Goal: Obtain resource: Download file/media

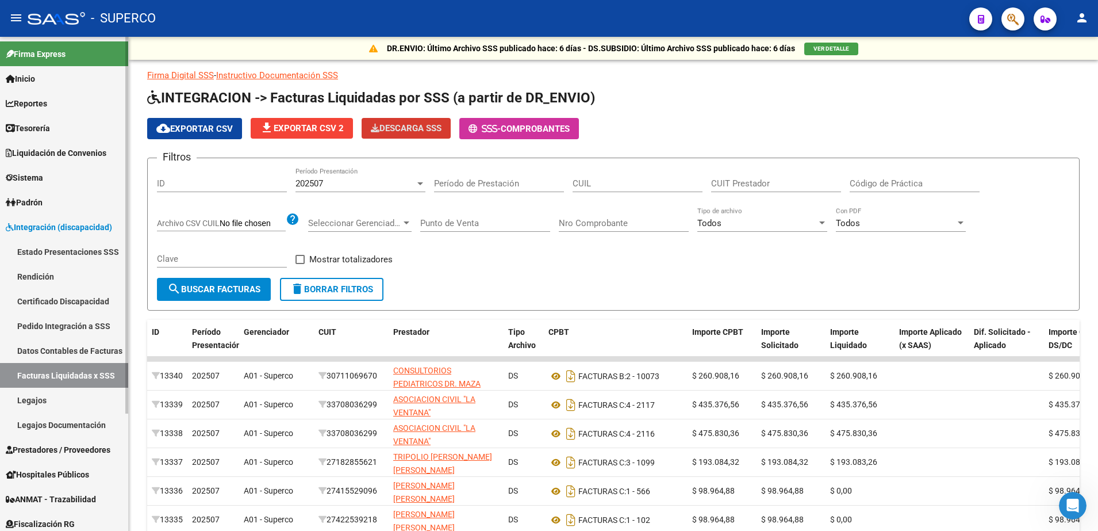
scroll to position [72, 0]
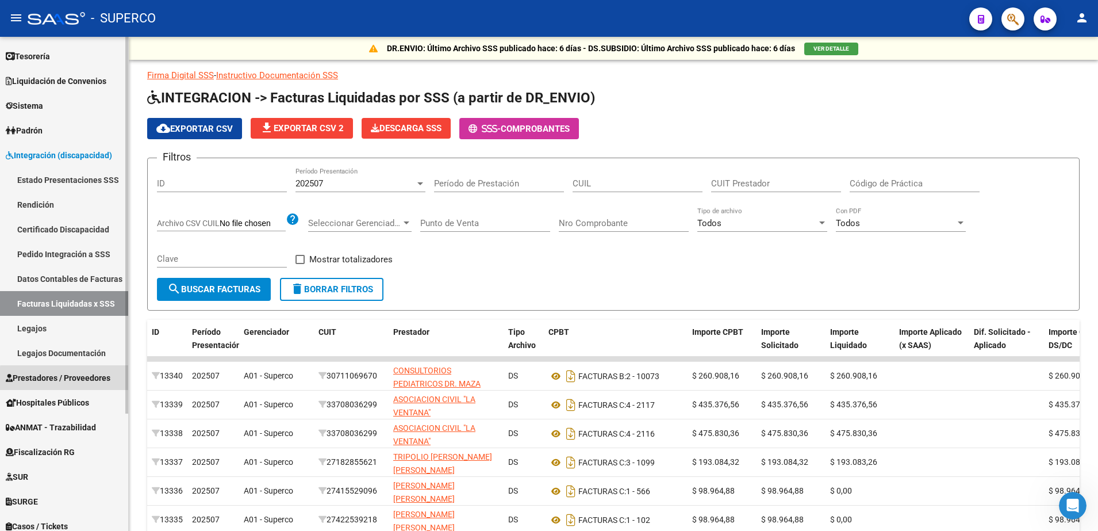
click at [73, 379] on span "Prestadores / Proveedores" at bounding box center [58, 377] width 105 height 13
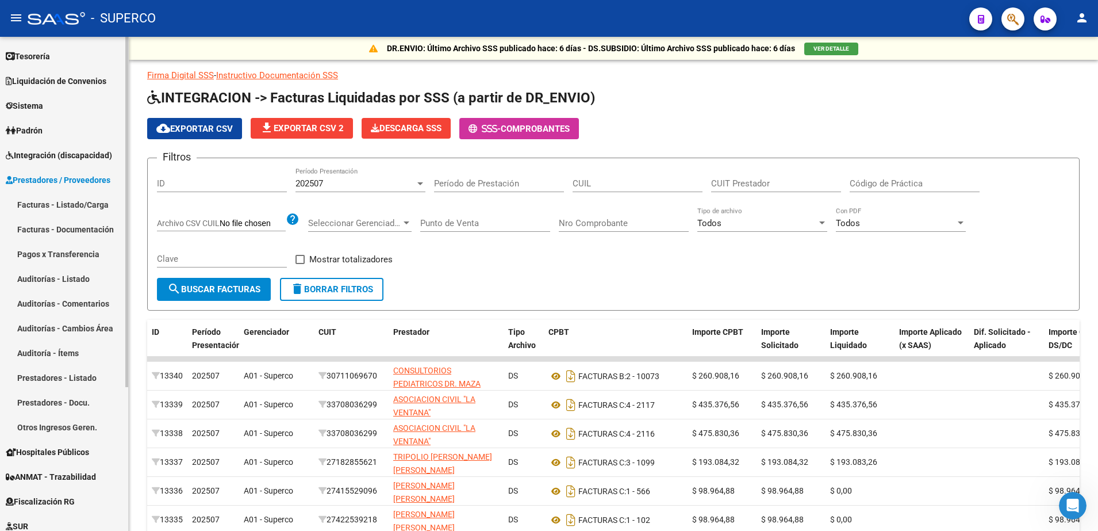
click at [71, 205] on link "Facturas - Listado/Carga" at bounding box center [64, 204] width 128 height 25
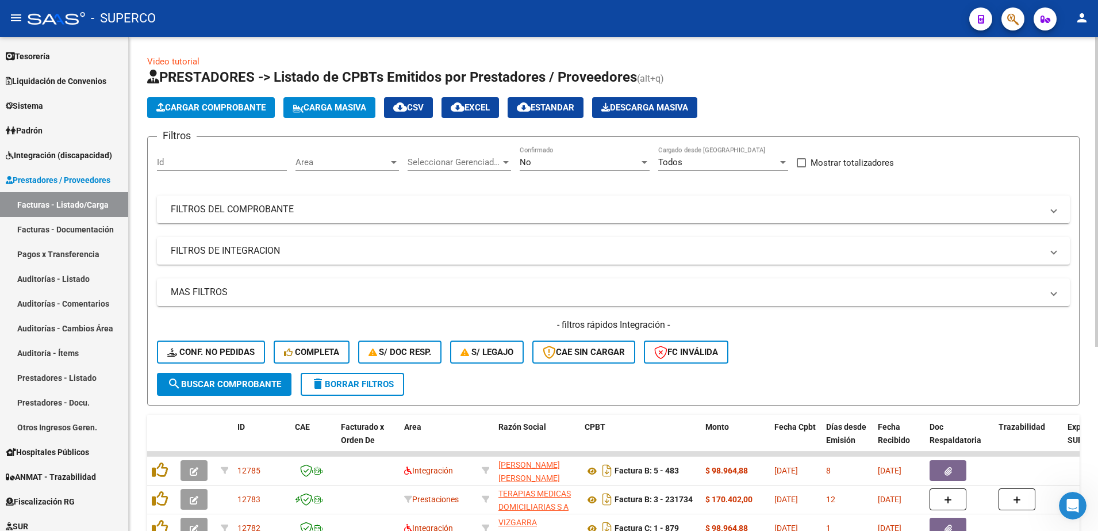
click at [601, 169] on div "No Confirmado" at bounding box center [585, 158] width 130 height 25
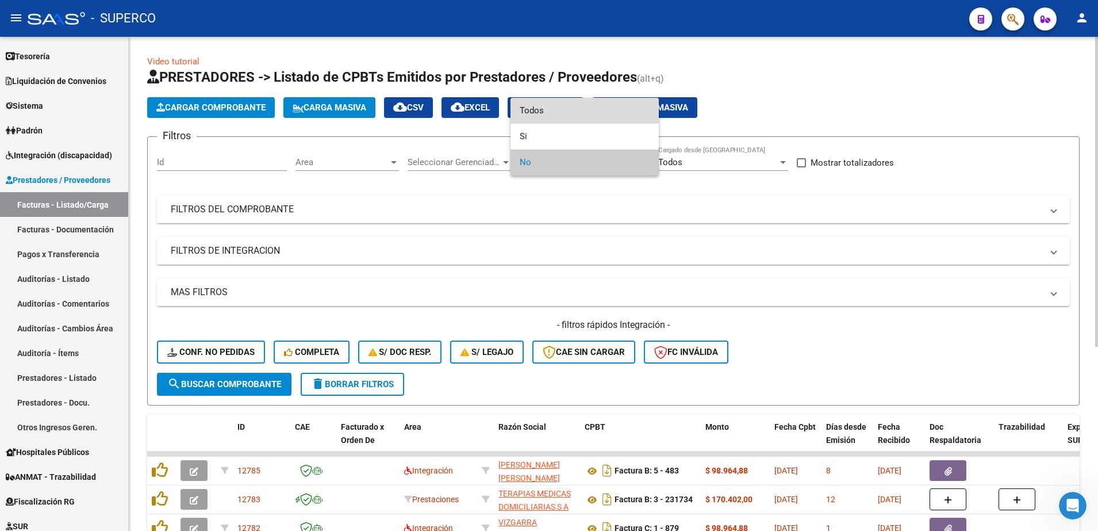
click at [584, 106] on span "Todos" at bounding box center [585, 111] width 130 height 26
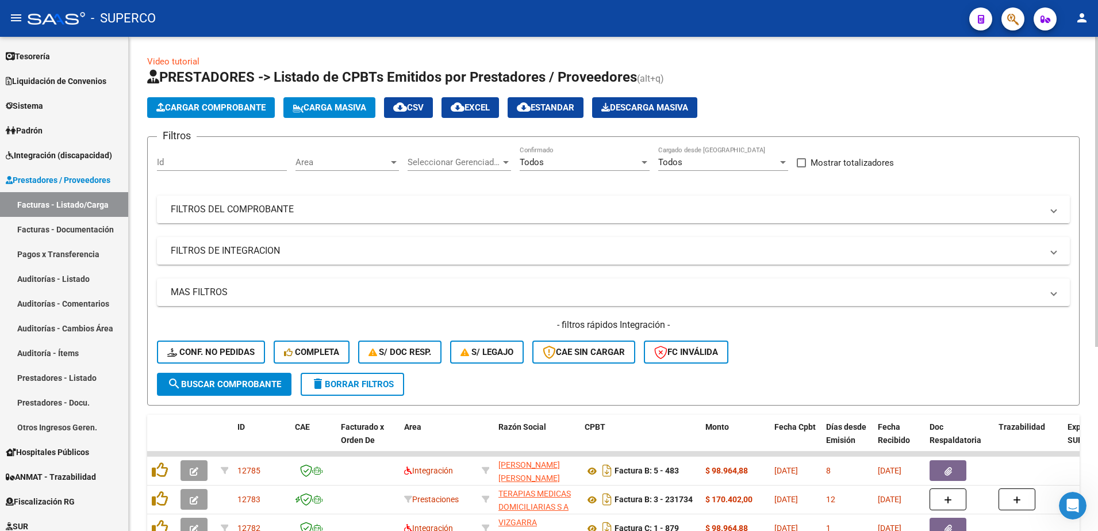
click at [514, 212] on mat-panel-title "FILTROS DEL COMPROBANTE" at bounding box center [607, 209] width 872 height 13
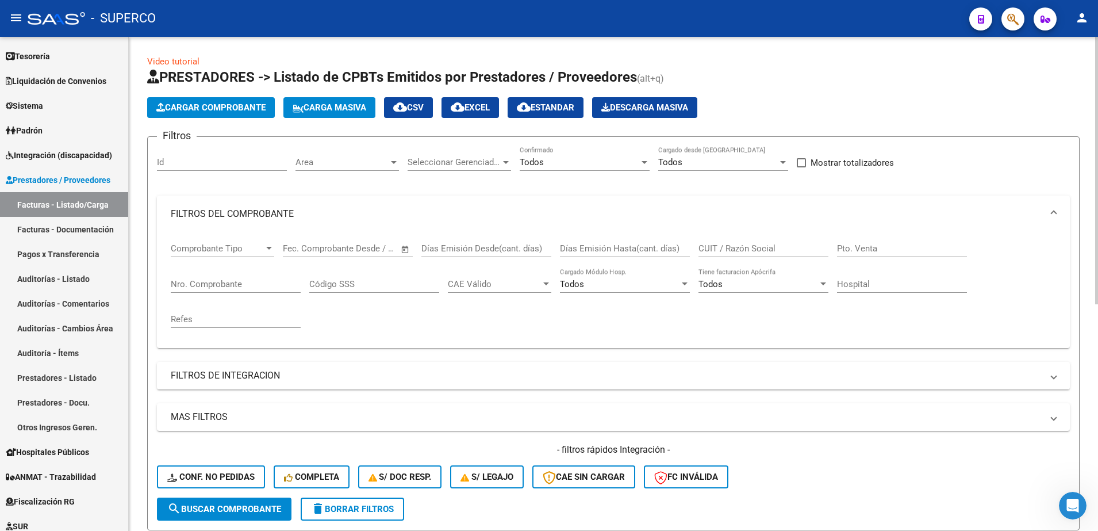
click at [727, 252] on input "CUIT / Razón Social" at bounding box center [763, 248] width 130 height 10
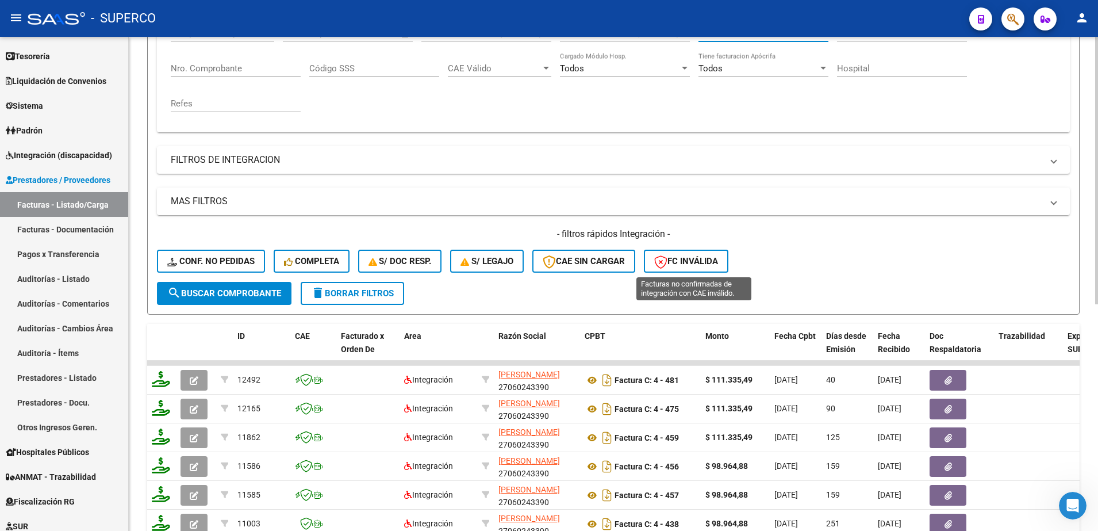
scroll to position [287, 0]
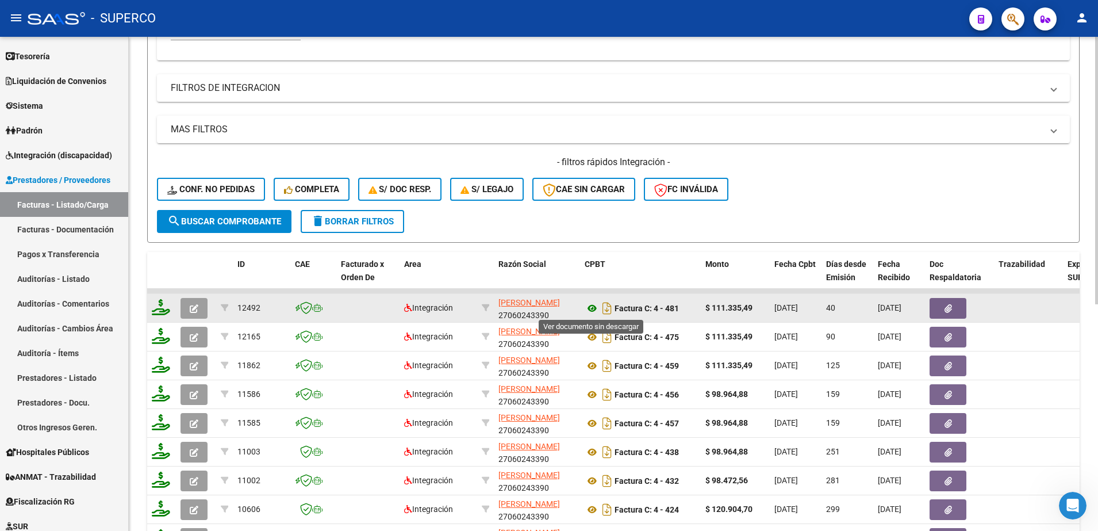
type input "[PERSON_NAME]"
click at [590, 308] on icon at bounding box center [592, 308] width 15 height 14
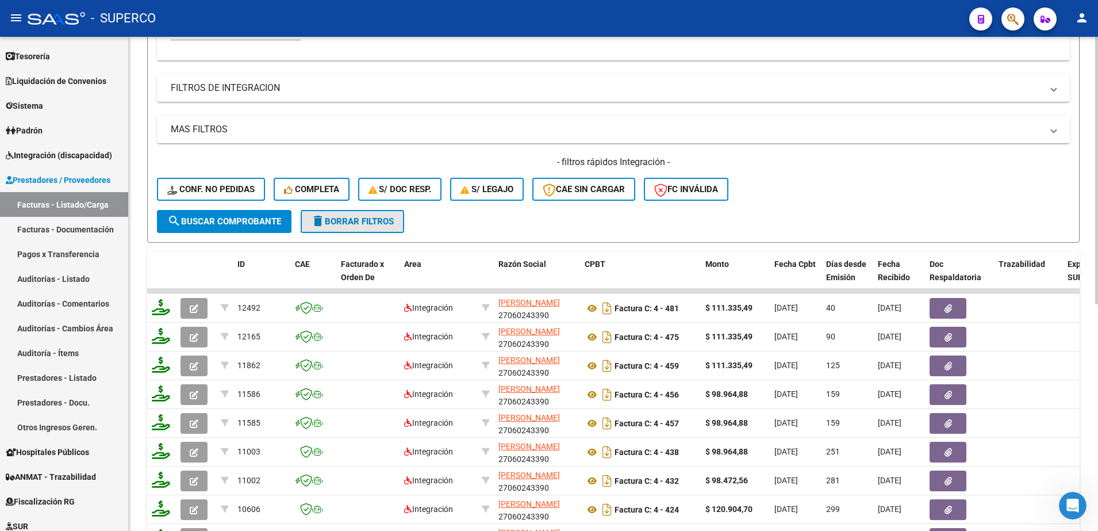
click at [343, 222] on span "delete Borrar Filtros" at bounding box center [352, 221] width 83 height 10
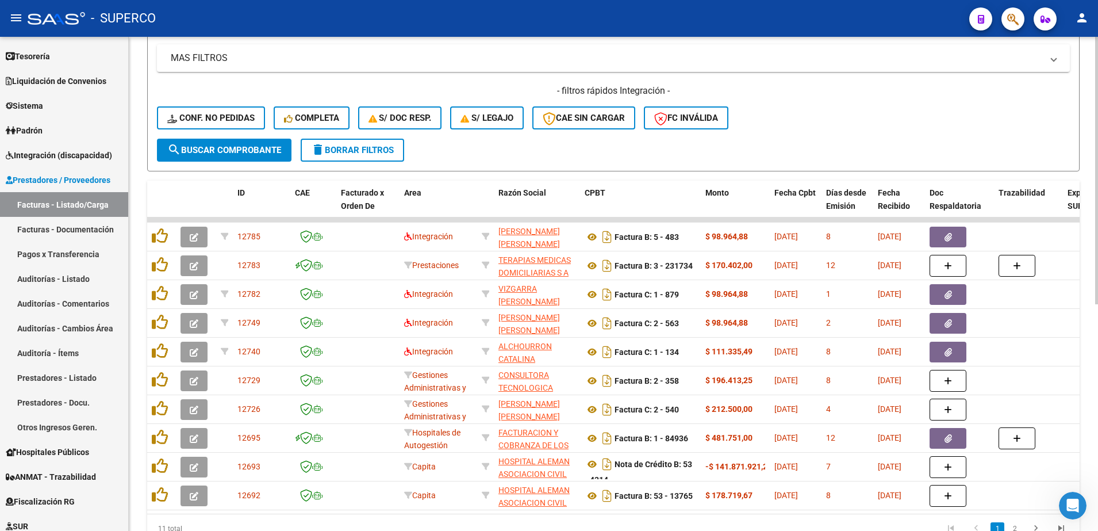
scroll to position [359, 0]
